Goal: Obtain resource: Download file/media

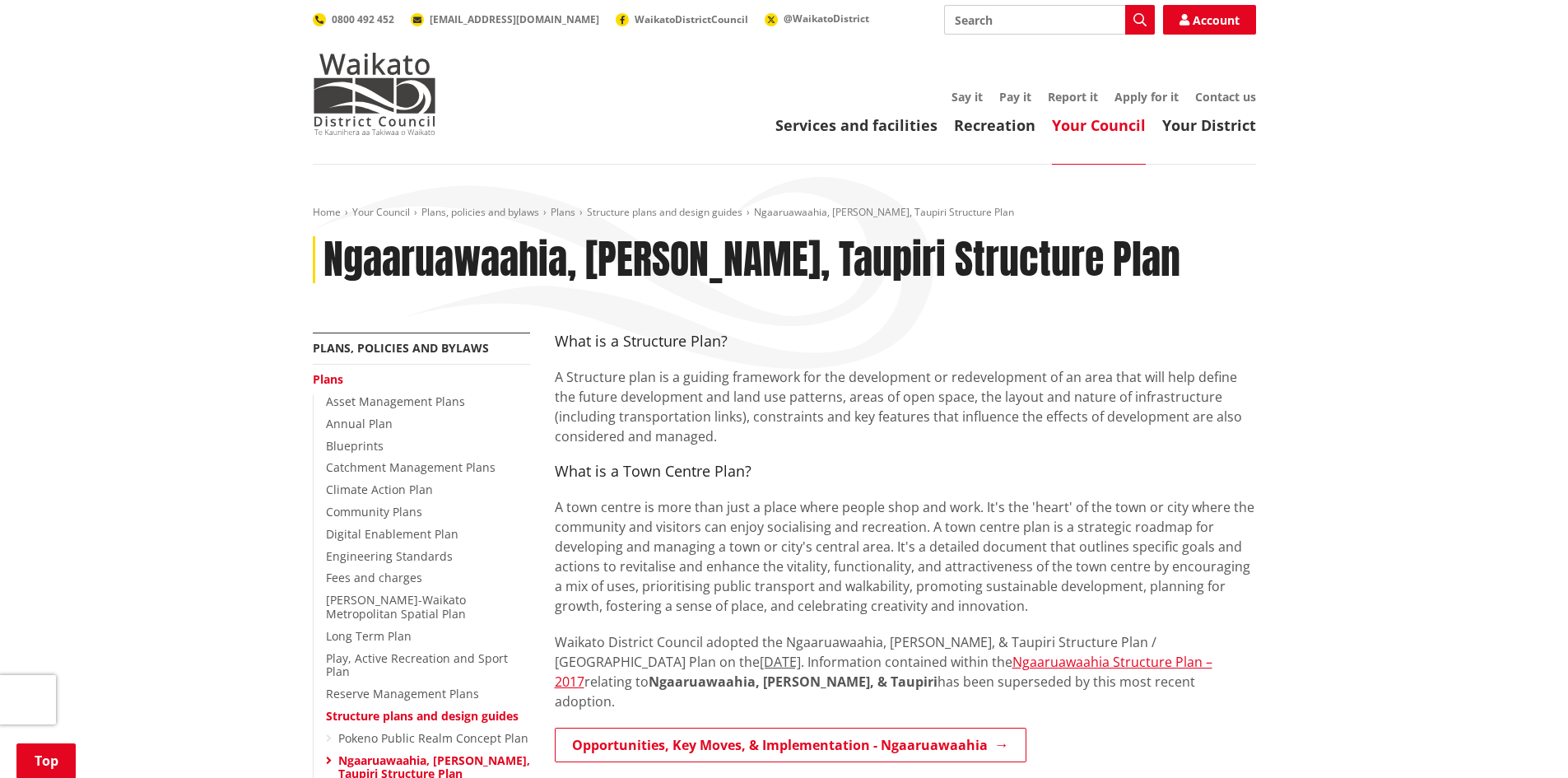
scroll to position [1220, 0]
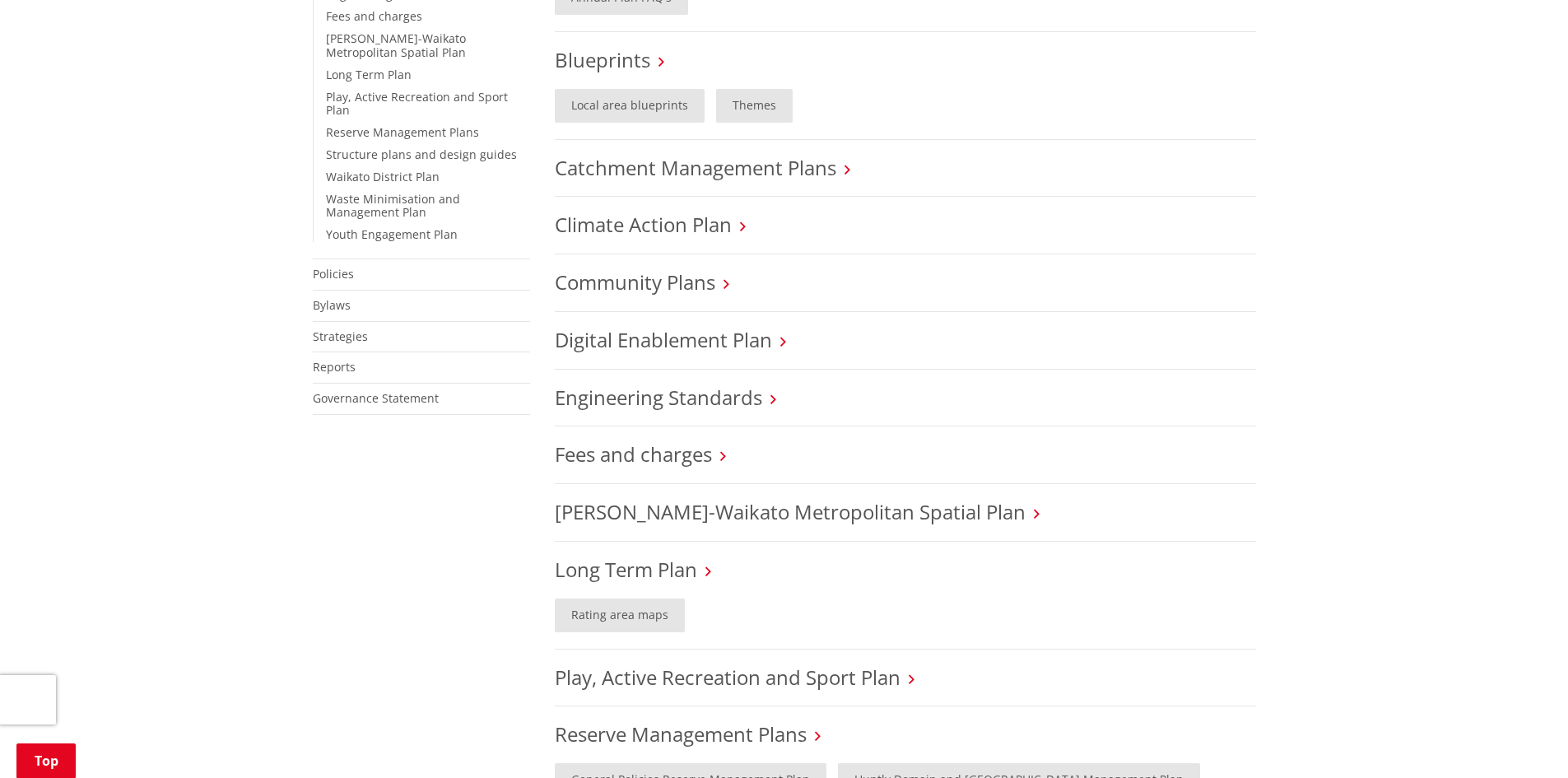
scroll to position [575, 0]
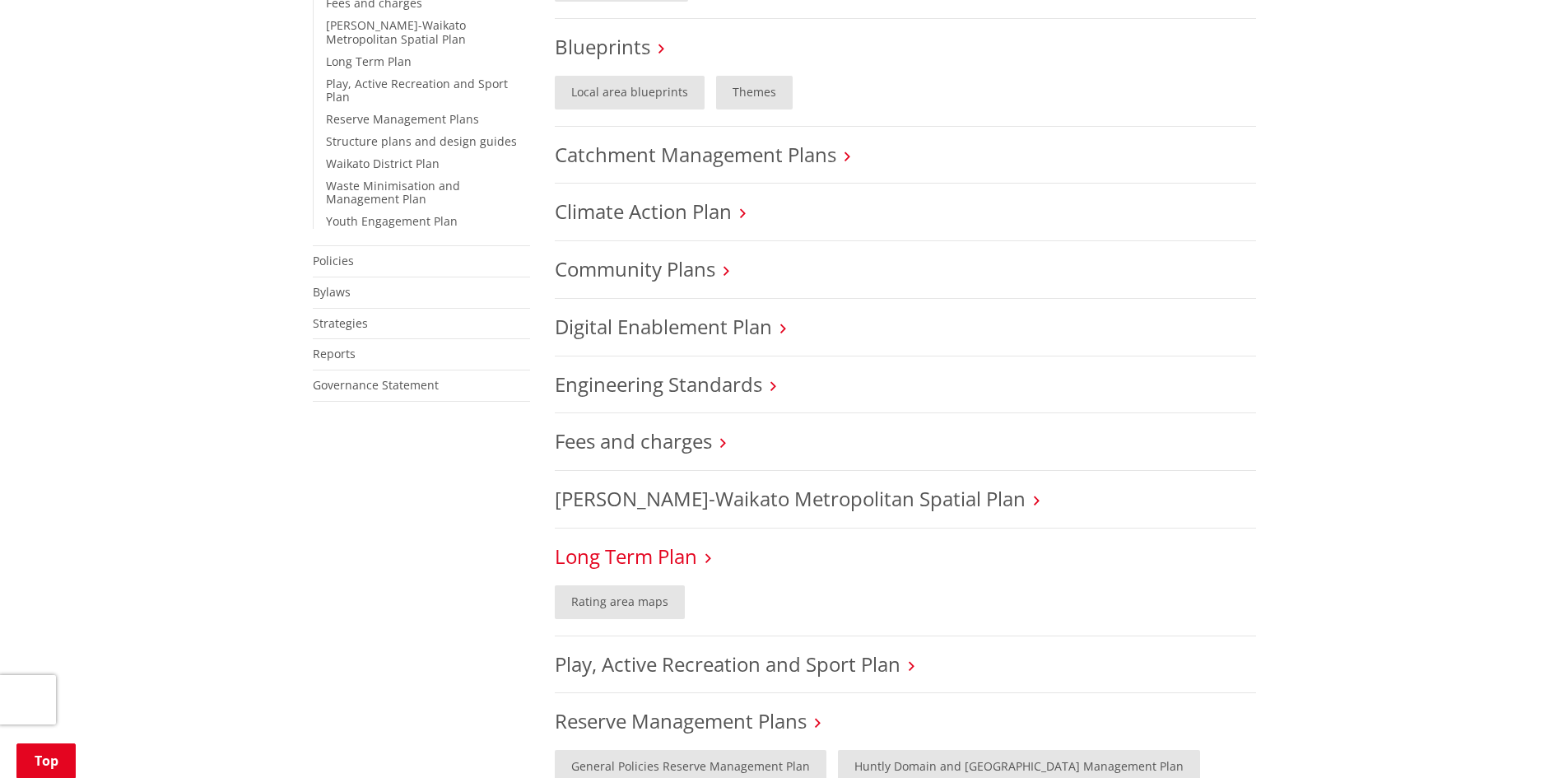
click at [646, 552] on link "Long Term Plan" at bounding box center [625, 556] width 143 height 27
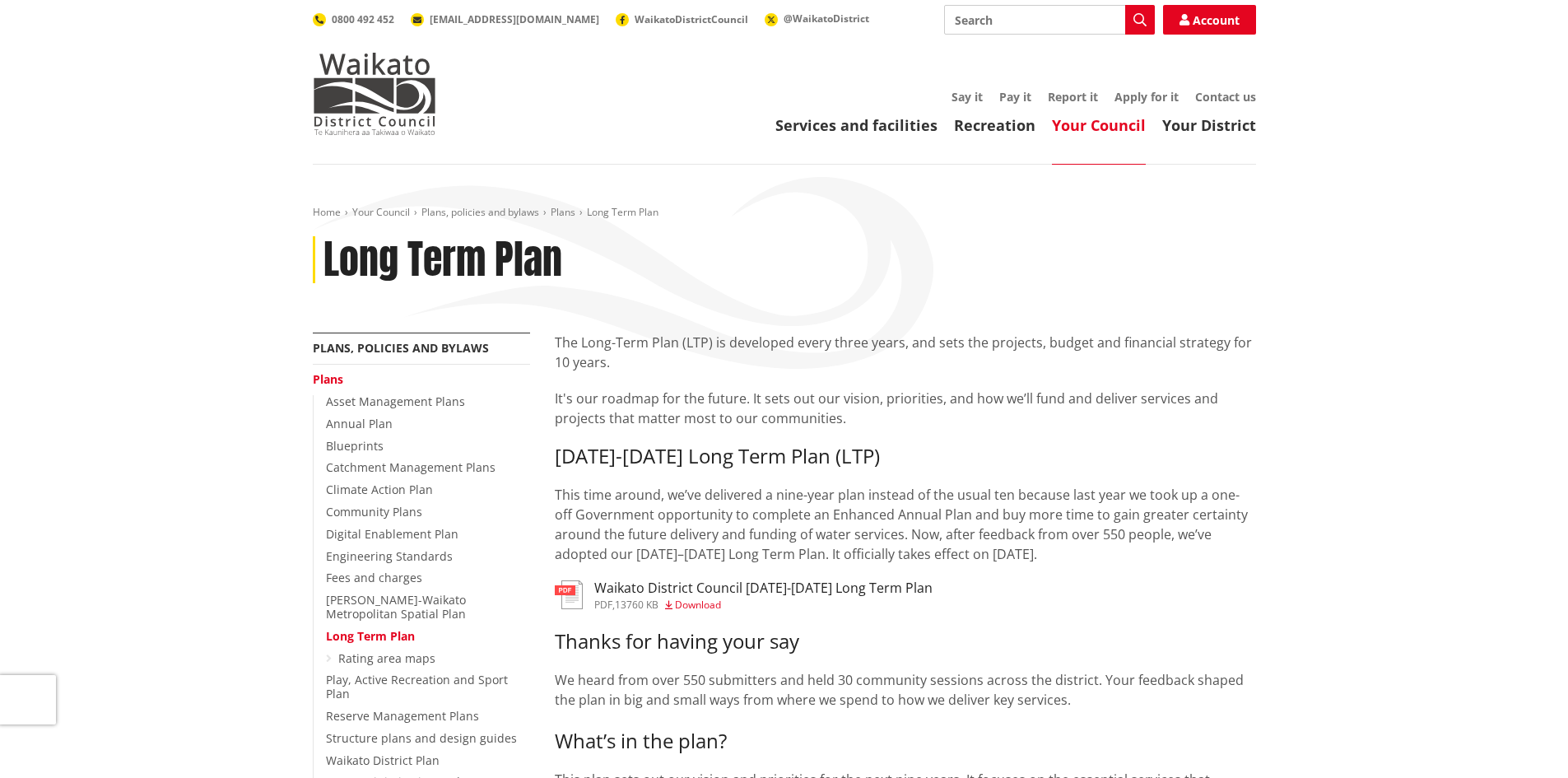
click at [699, 594] on h3 "Waikato District Council 2025-2034 Long Term Plan" at bounding box center [763, 588] width 338 height 16
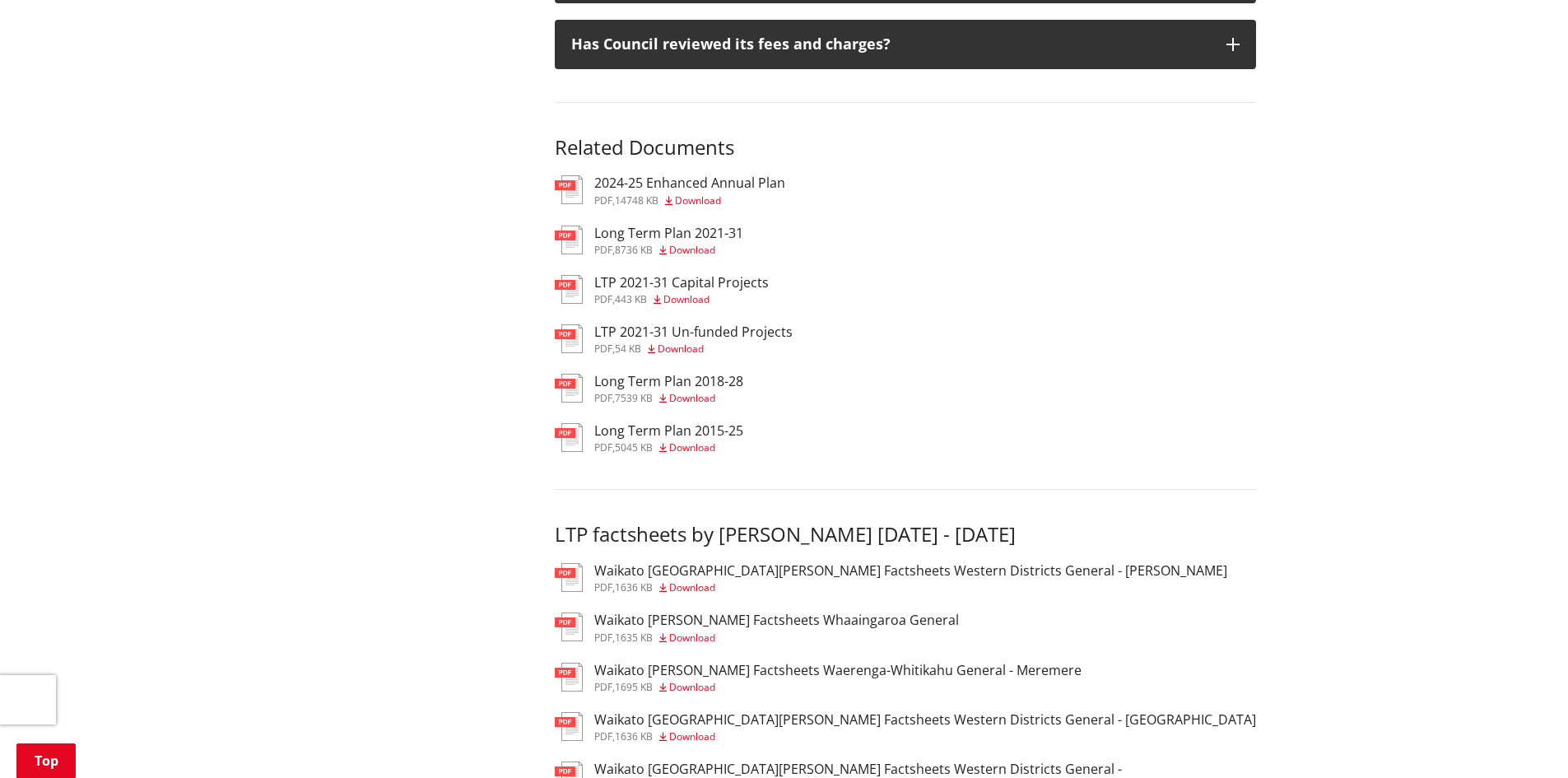
scroll to position [2221, 0]
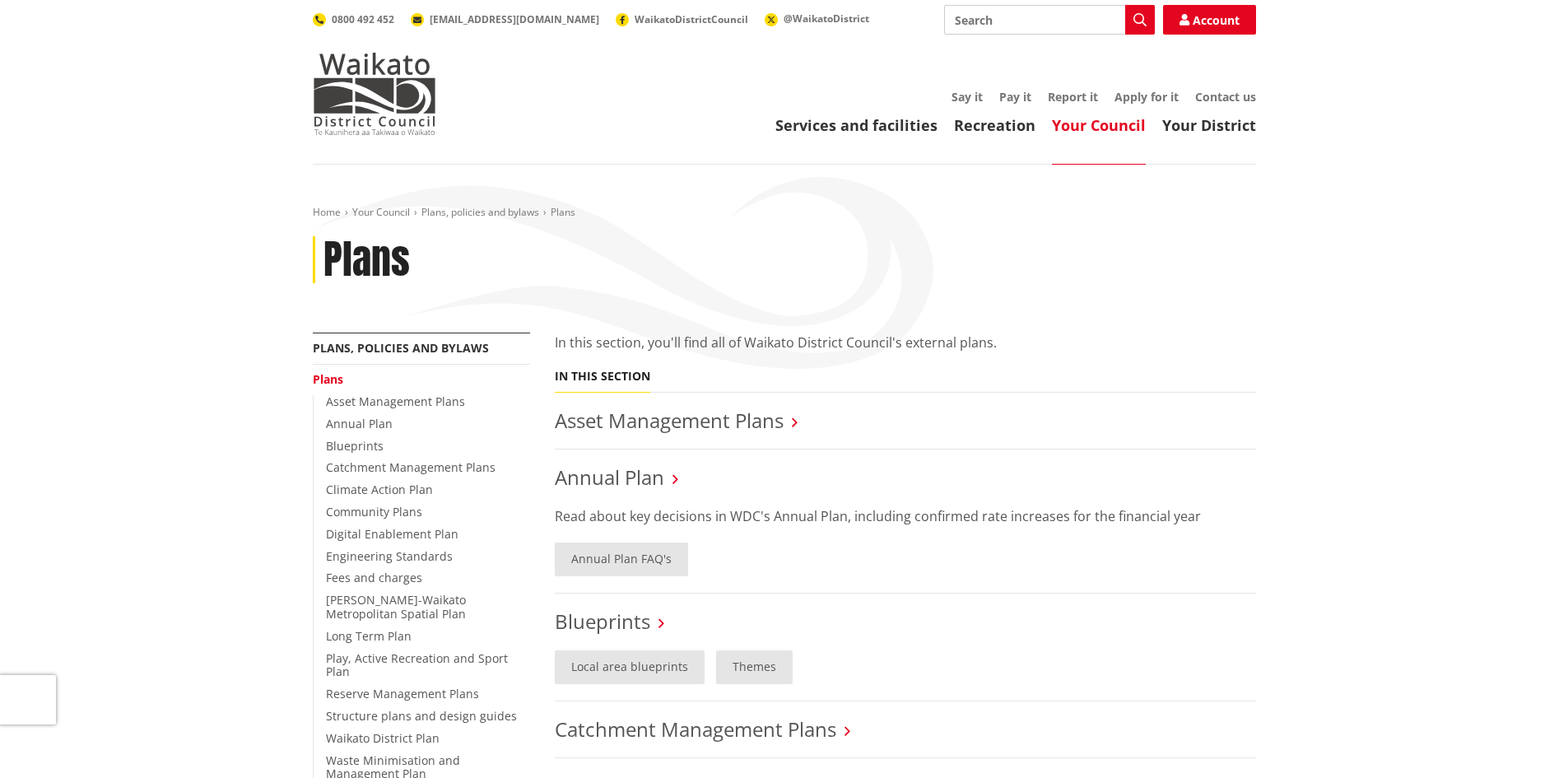
scroll to position [575, 0]
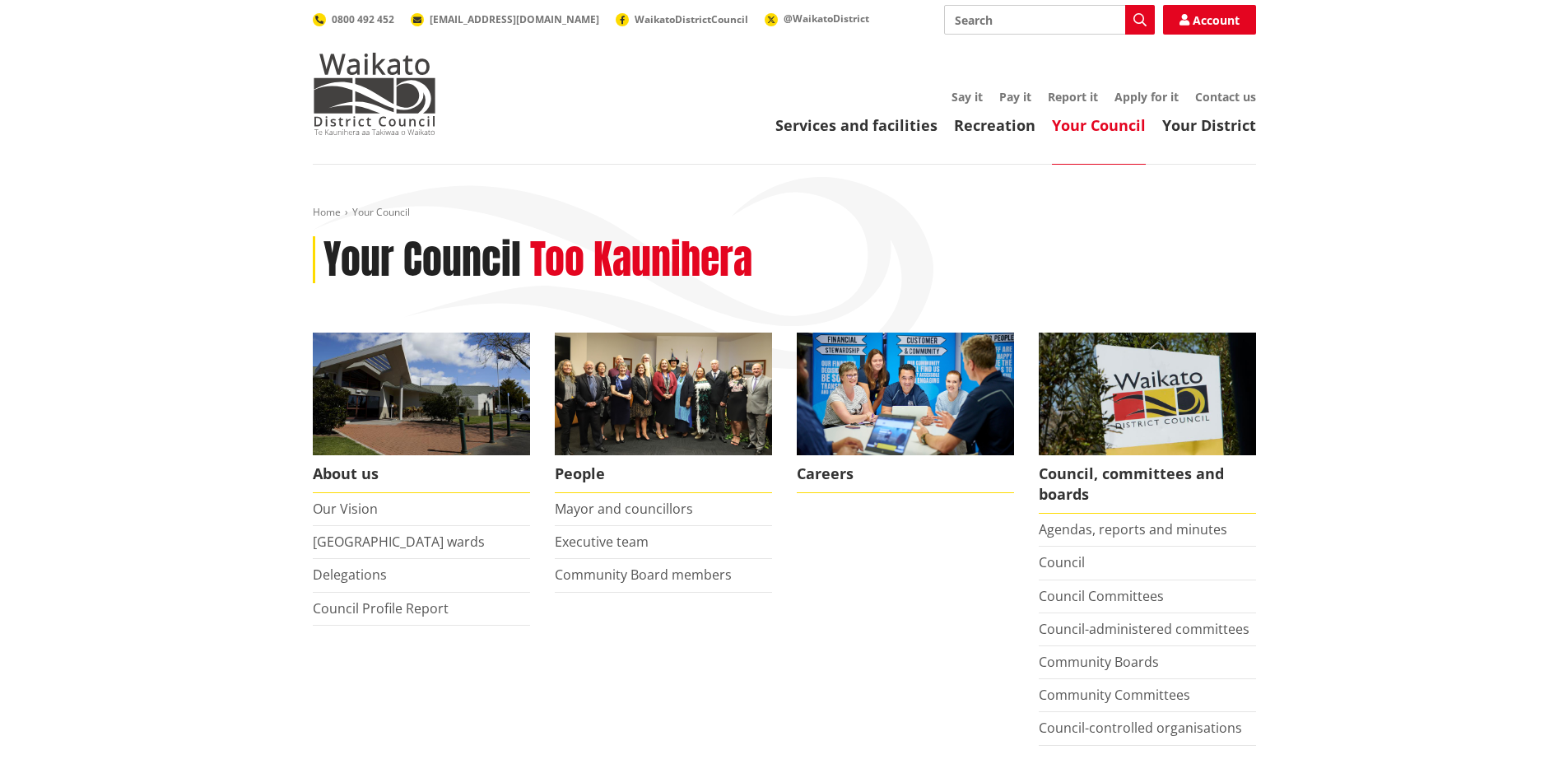
scroll to position [401, 0]
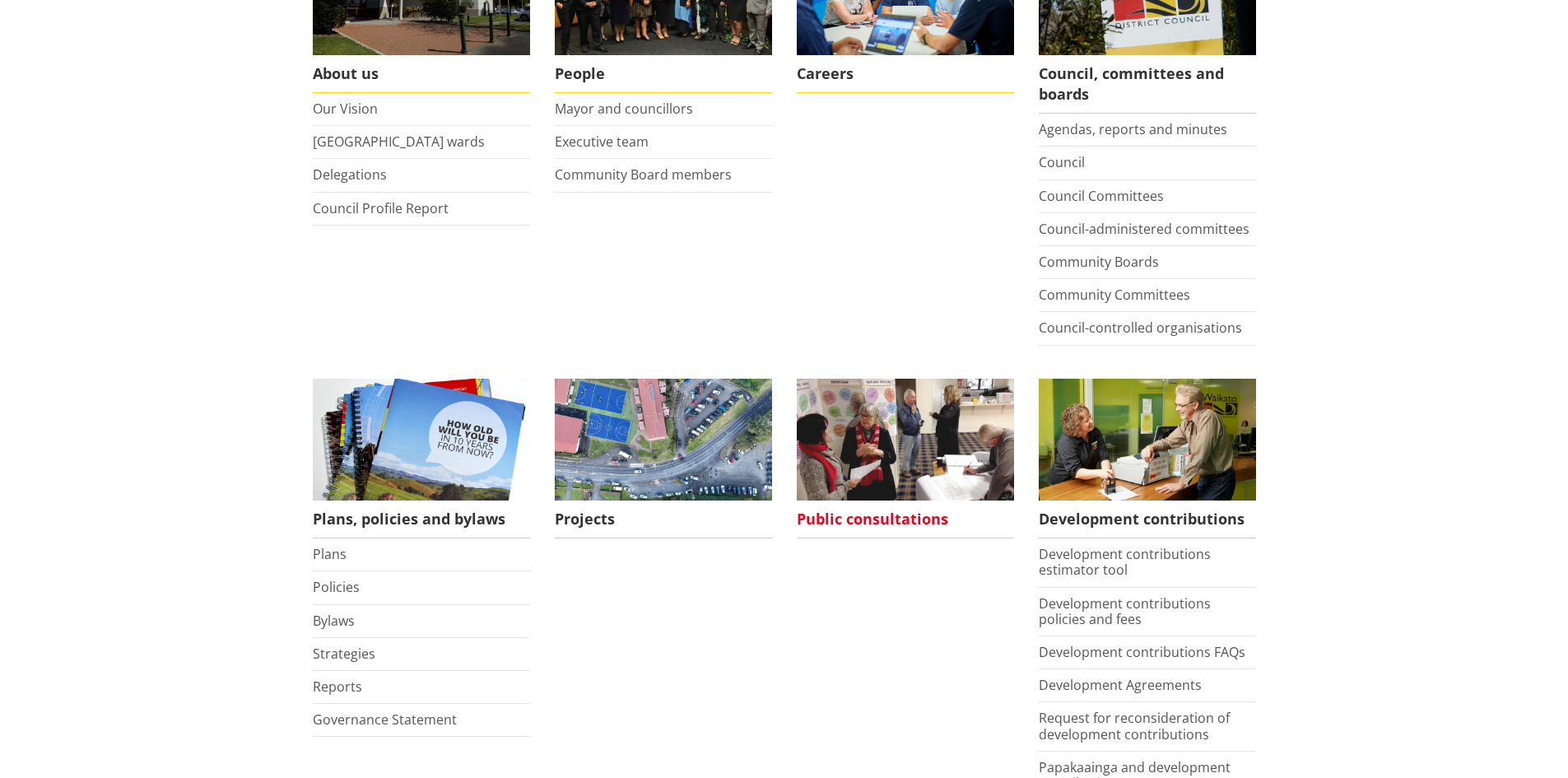
click at [918, 450] on img at bounding box center [905, 440] width 217 height 123
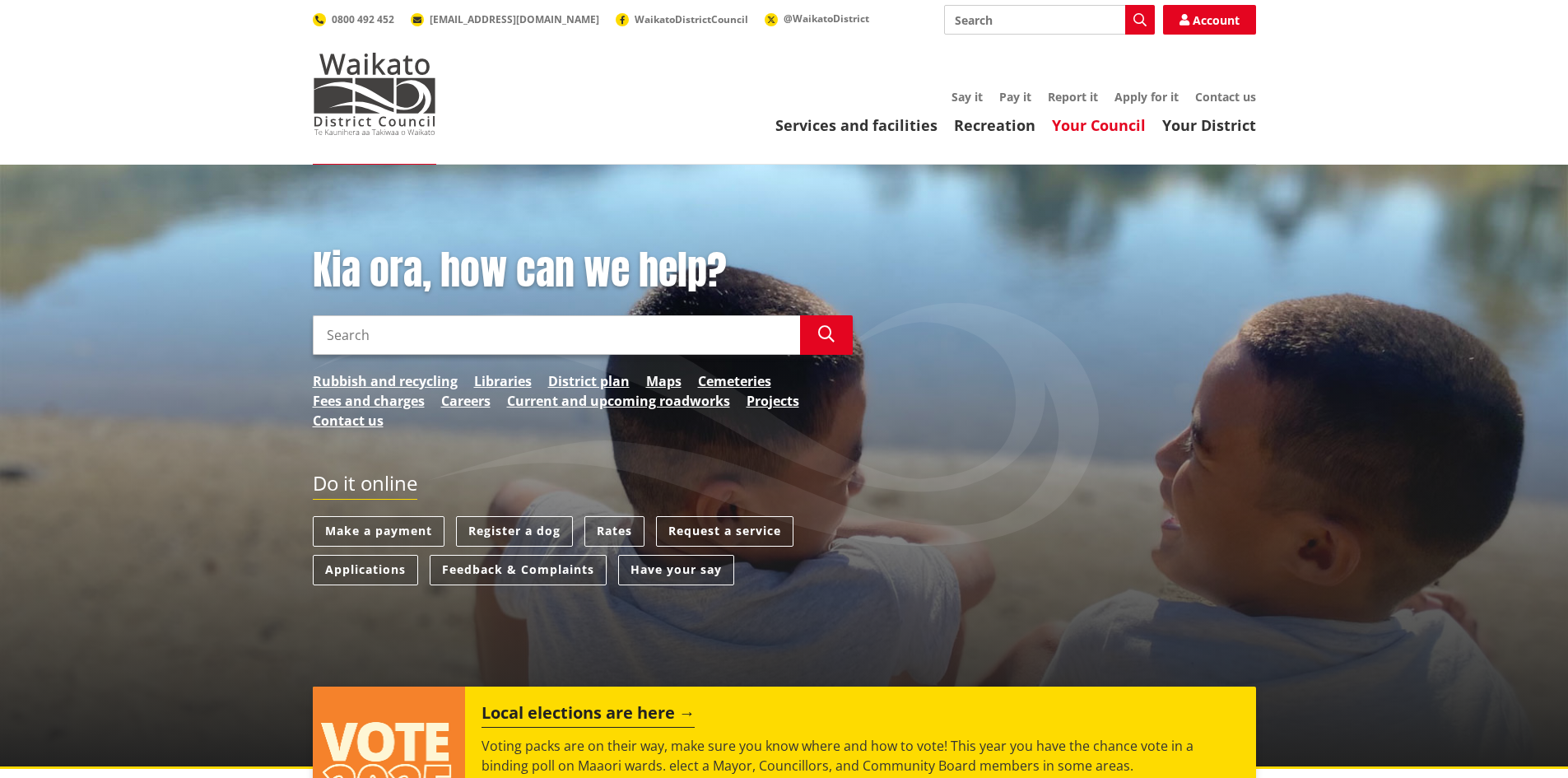
click at [1110, 127] on link "Your Council" at bounding box center [1098, 125] width 93 height 20
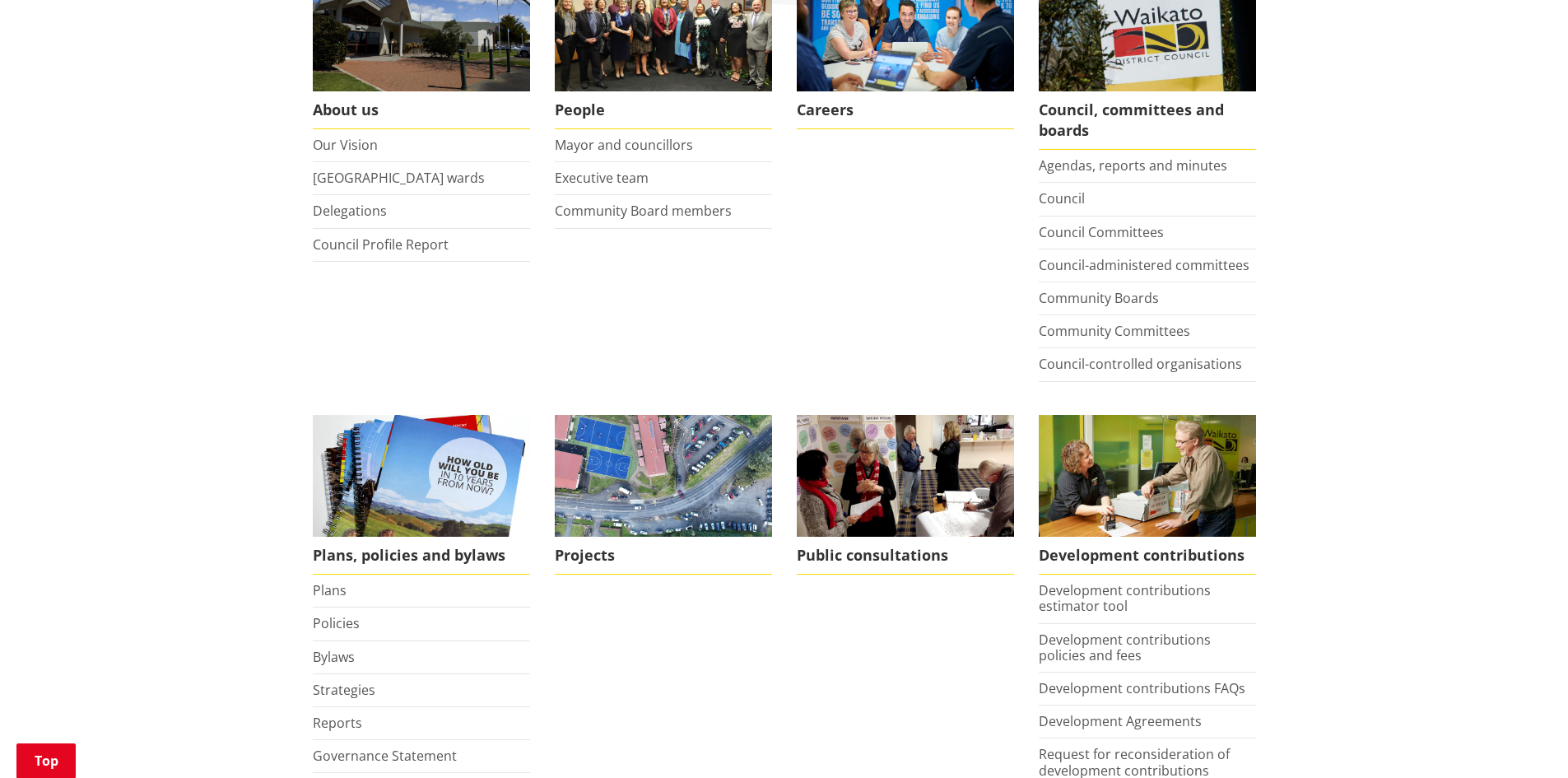
scroll to position [350, 0]
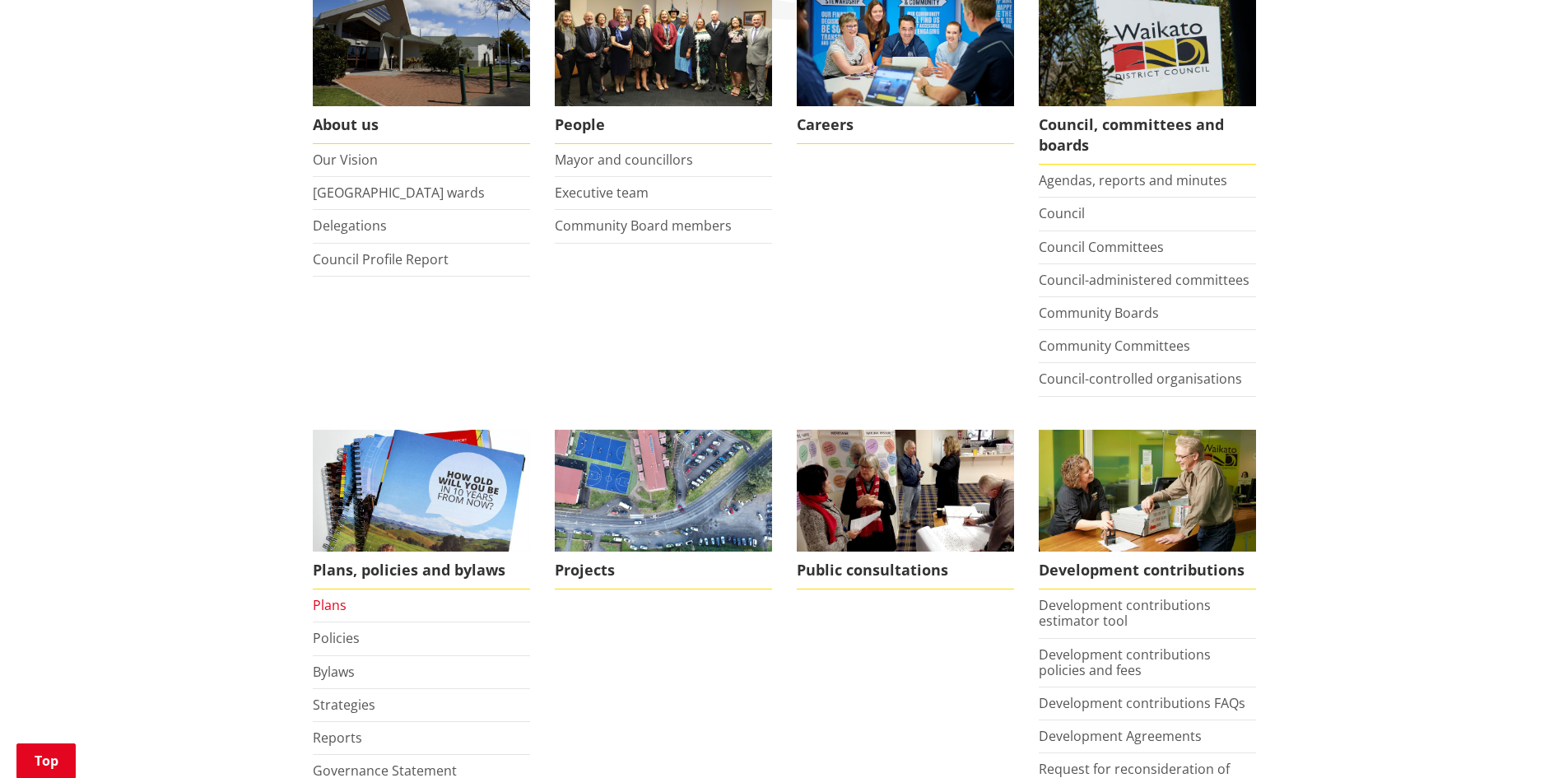
click at [328, 613] on link "Plans" at bounding box center [330, 605] width 34 height 18
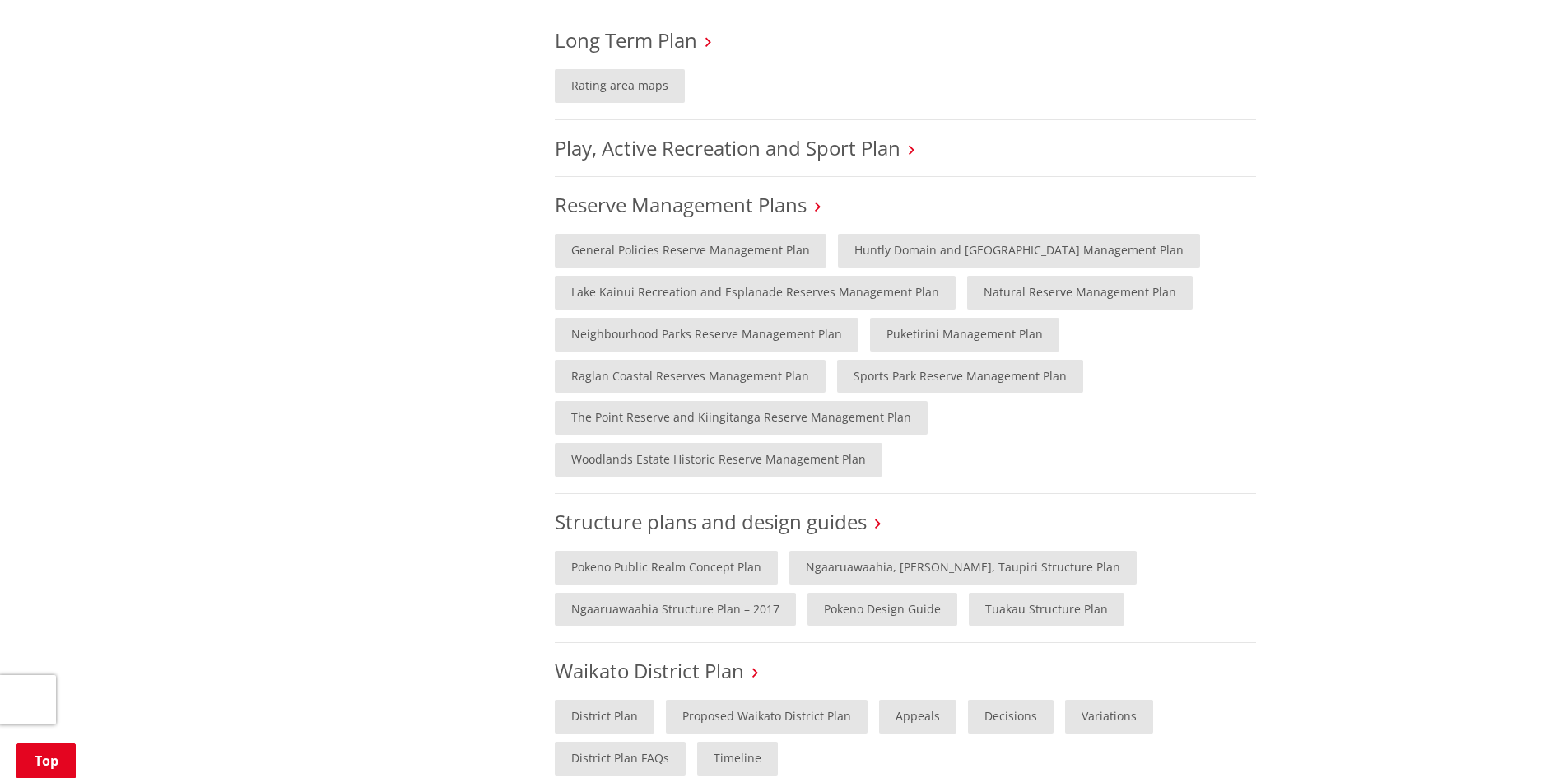
scroll to position [1095, 0]
click at [856, 548] on link "Ngaaruawaahia, [PERSON_NAME], Taupiri Structure Plan" at bounding box center [963, 564] width 348 height 34
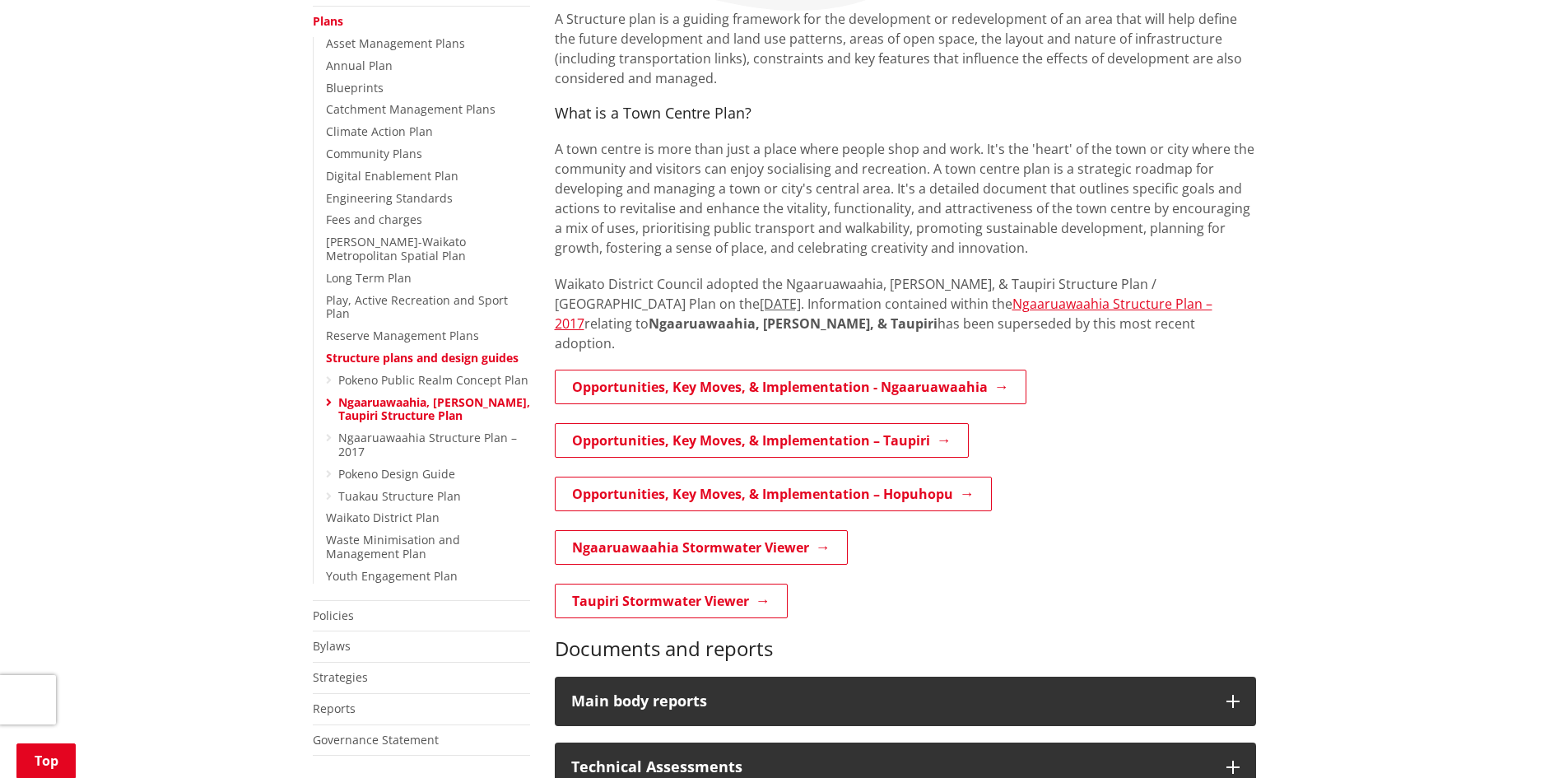
scroll to position [588, 0]
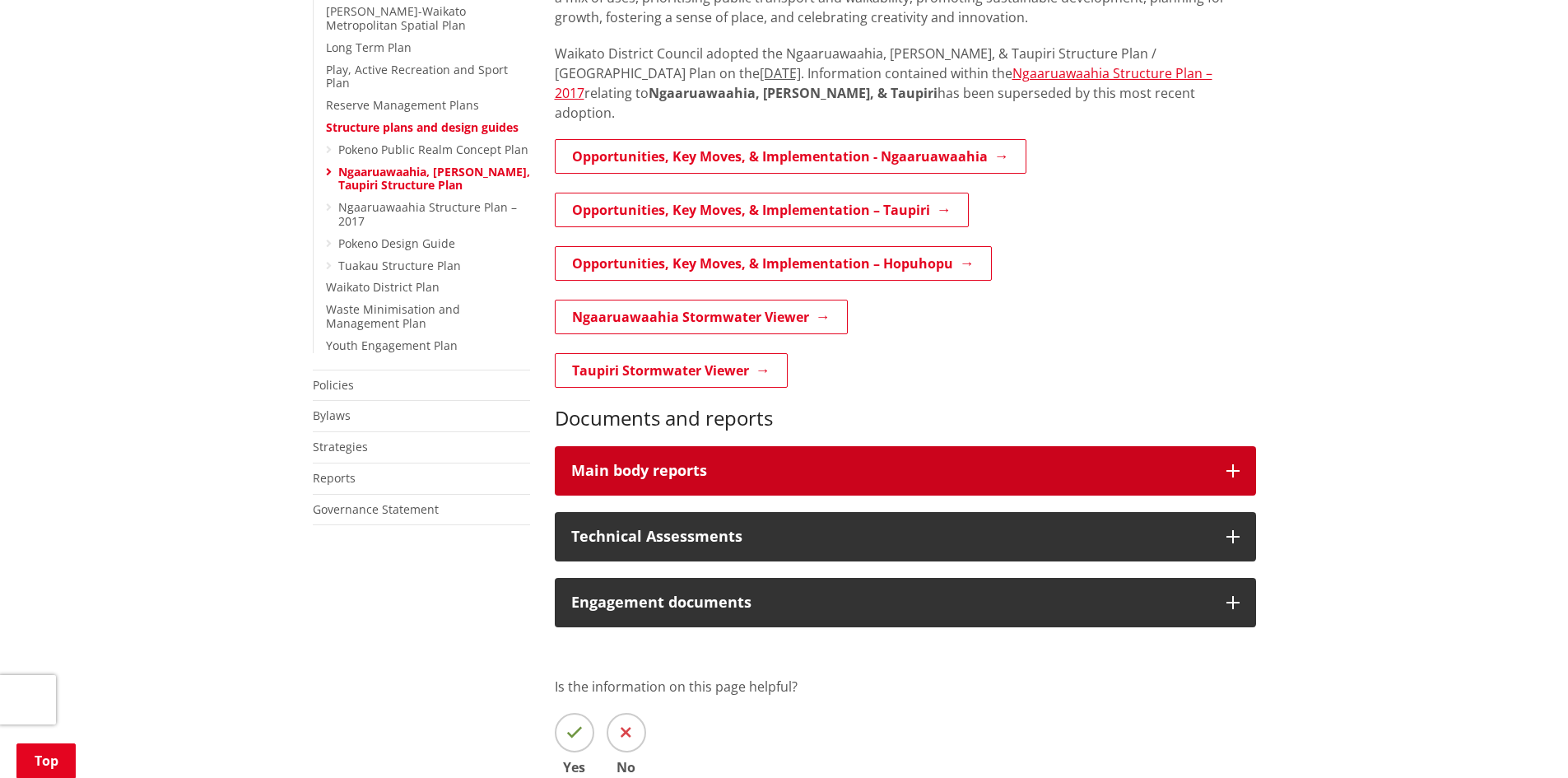
click at [628, 463] on div "Main body reports" at bounding box center [890, 471] width 639 height 16
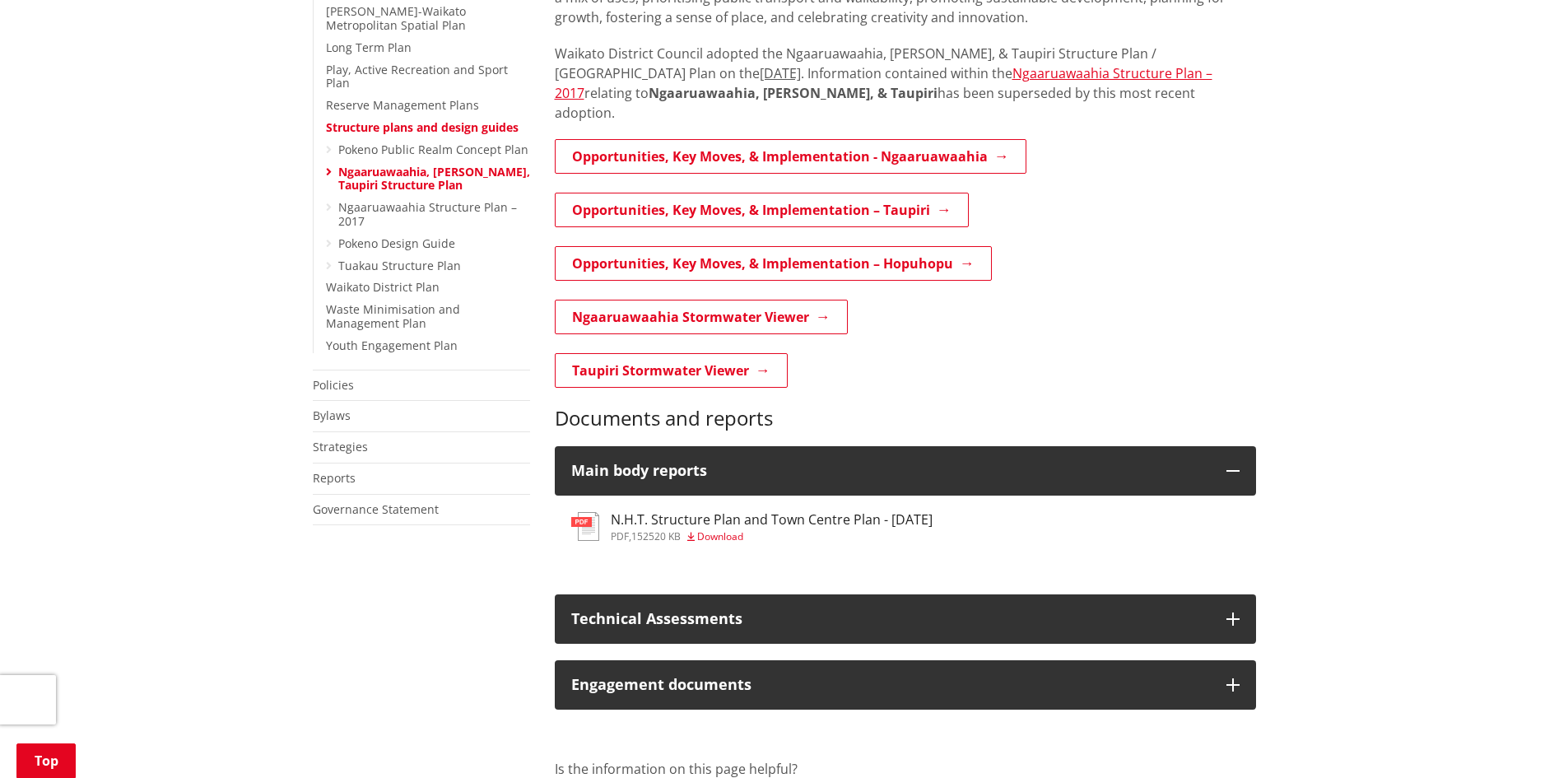
click at [689, 512] on h3 "N.H.T. Structure Plan and Town Centre Plan - October 2024" at bounding box center [771, 520] width 322 height 16
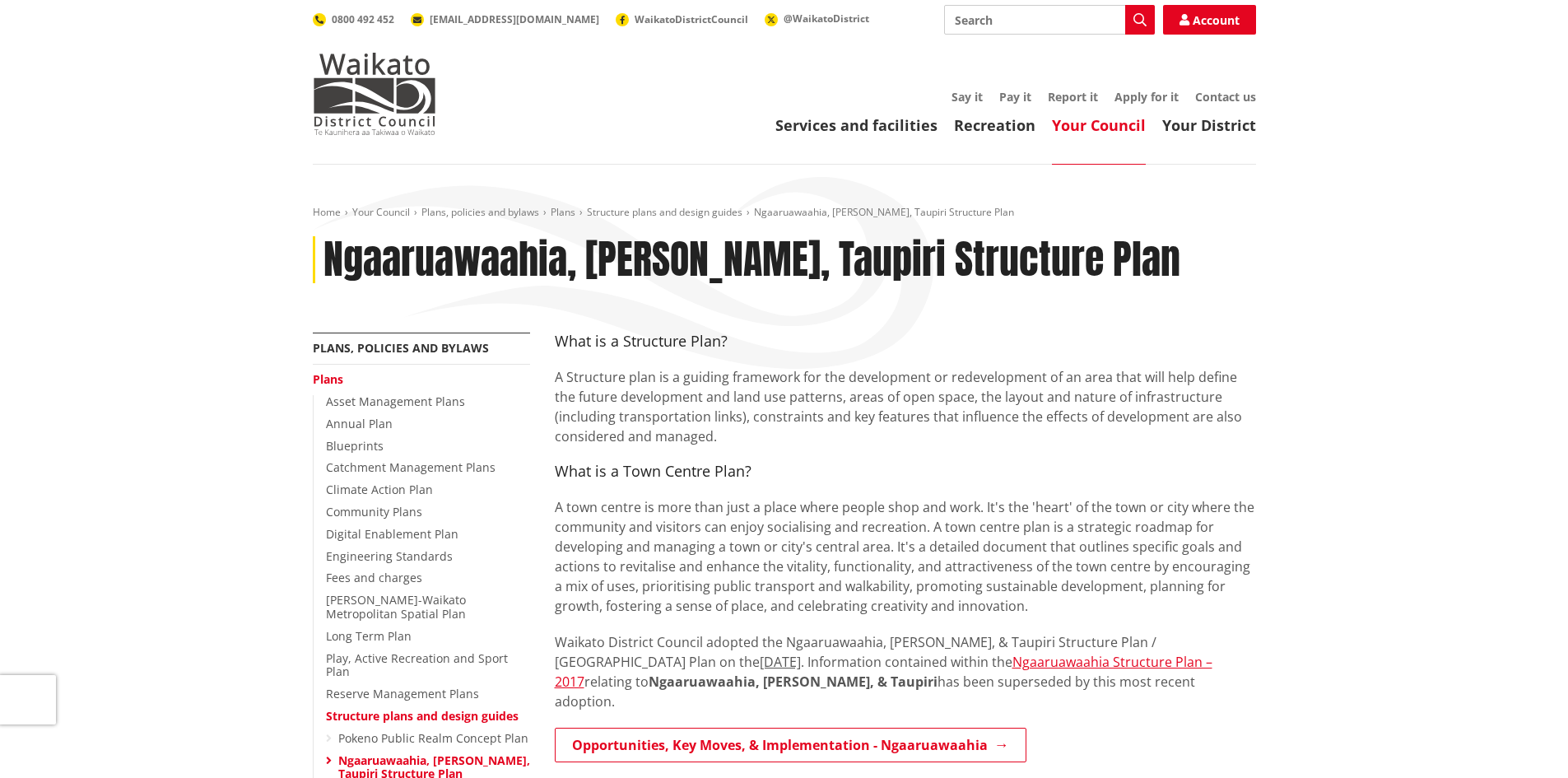
scroll to position [588, 0]
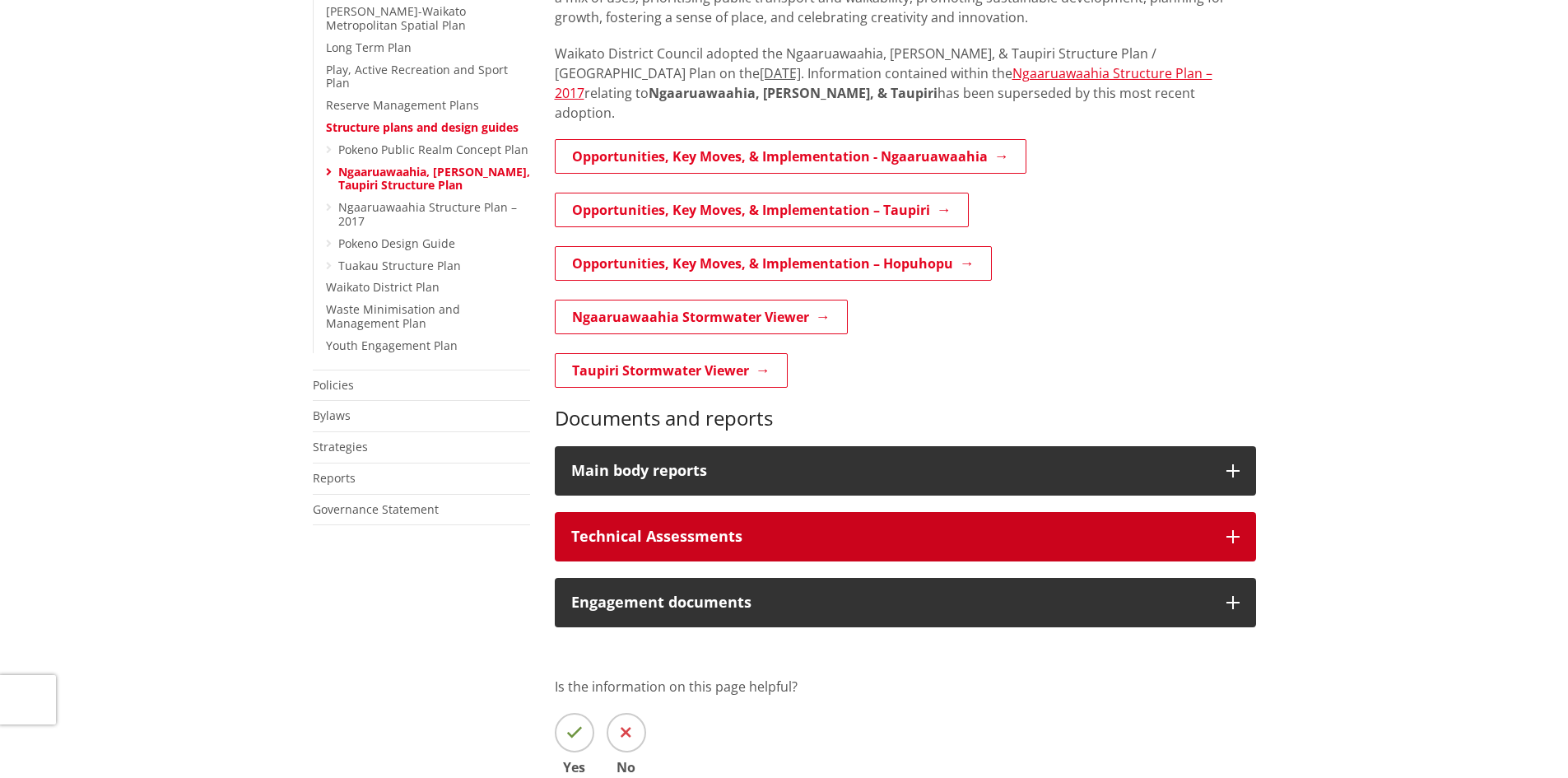
click at [1232, 530] on icon "button" at bounding box center [1232, 537] width 13 height 13
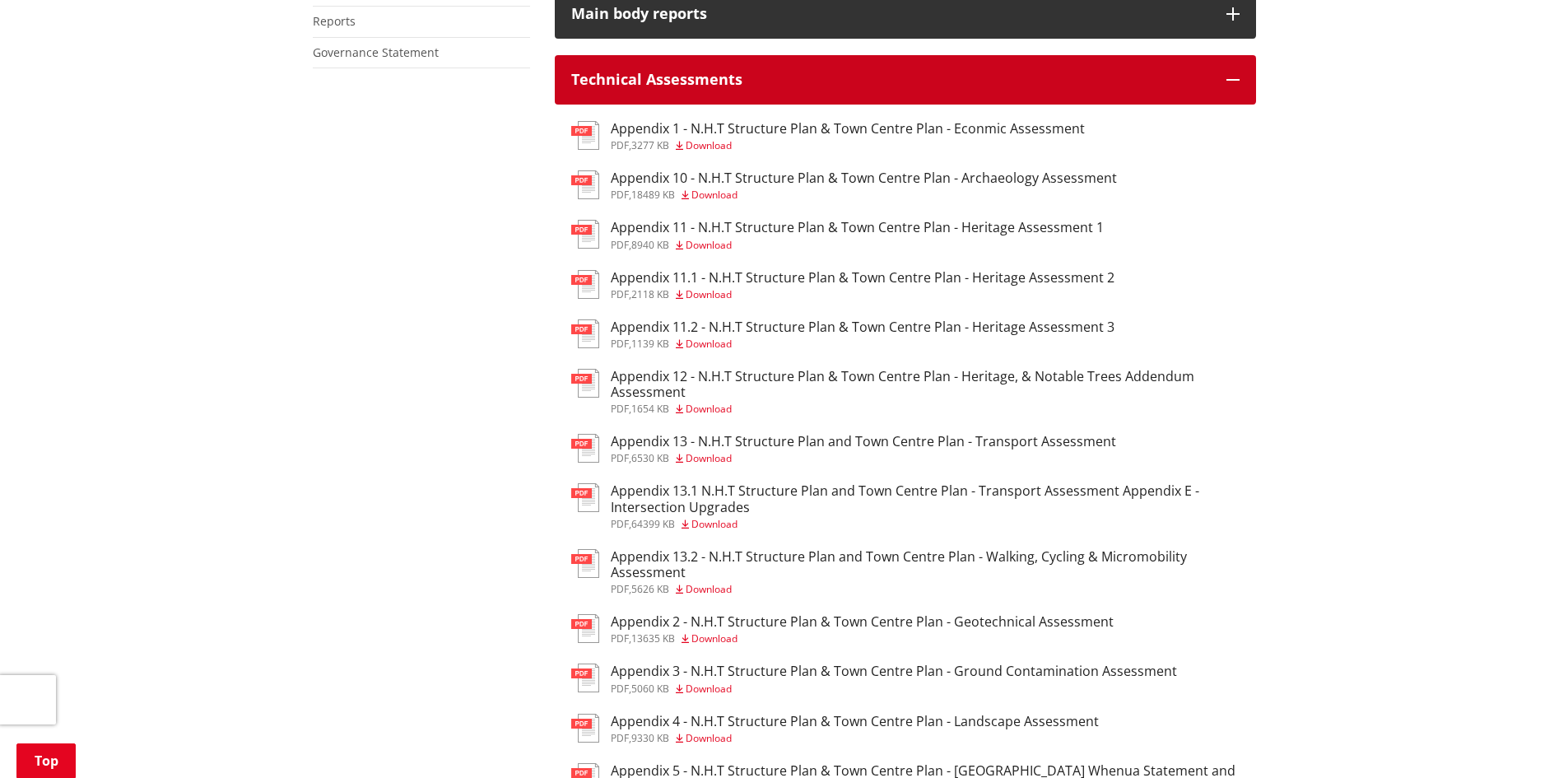
scroll to position [1064, 0]
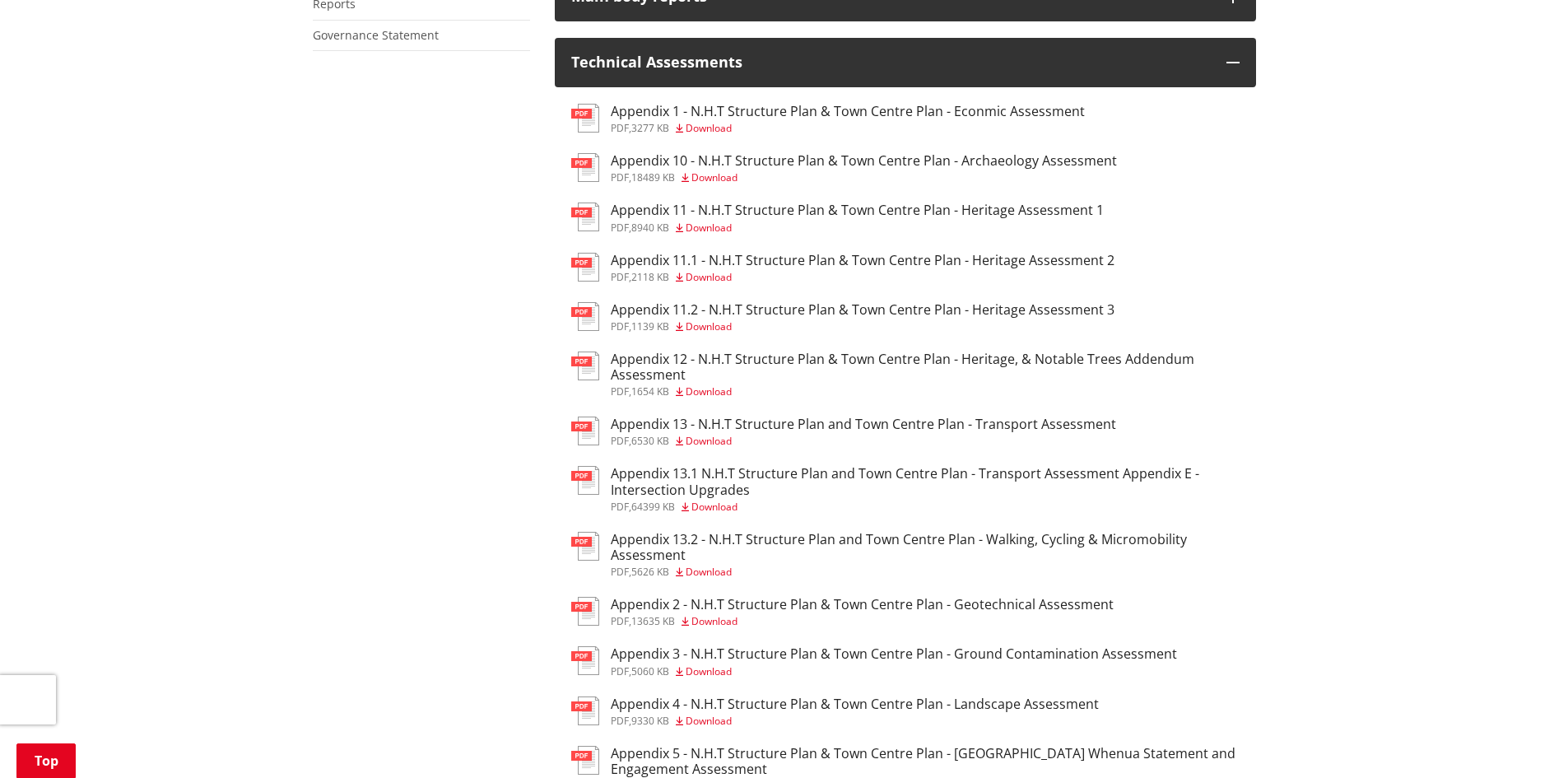
click at [1562, 415] on div "Home Your Council Plans, policies and bylaws Plans Structure plans and design g…" at bounding box center [784, 228] width 1568 height 2253
click at [717, 417] on h3 "Appendix 13 - N.H.T Structure Plan and Town Centre Plan - Transport Assessment" at bounding box center [863, 425] width 505 height 16
